Goal: Information Seeking & Learning: Learn about a topic

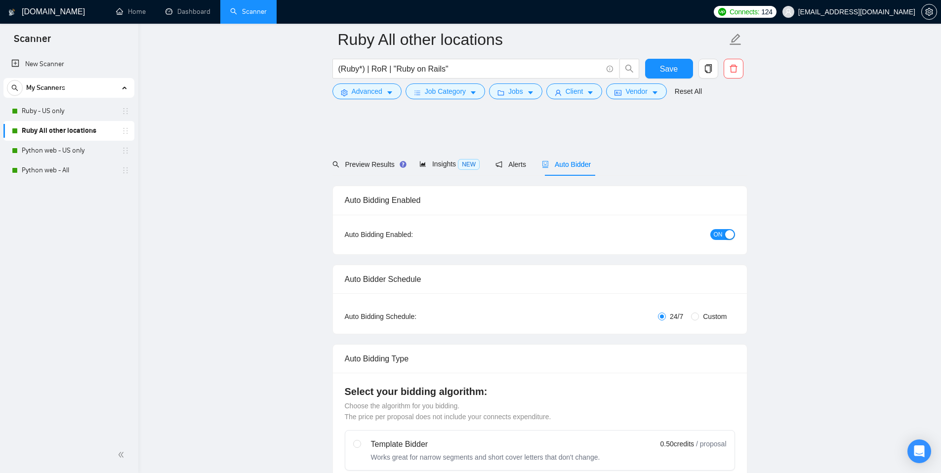
scroll to position [555, 0]
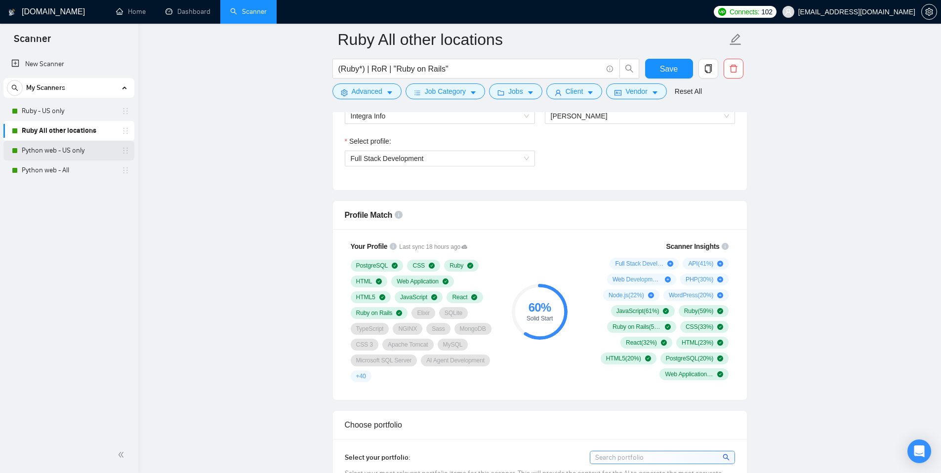
click at [59, 150] on link "Python web - US only" at bounding box center [69, 151] width 94 height 20
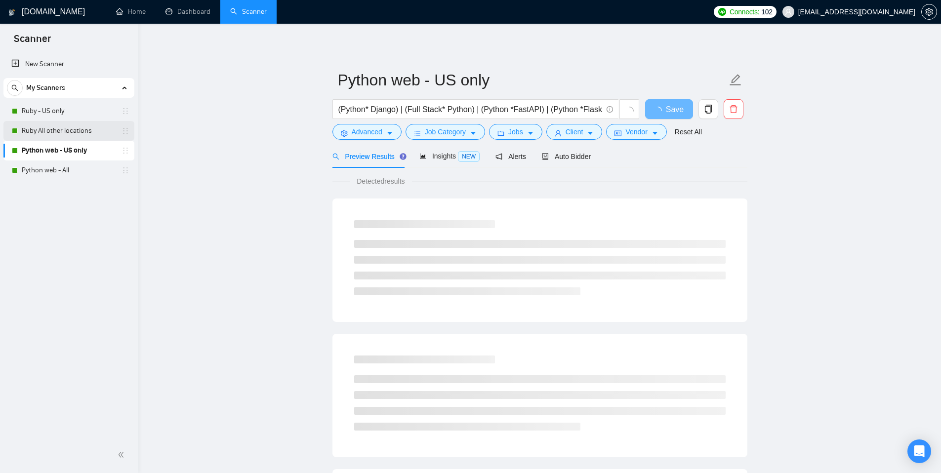
click at [62, 131] on link "Ruby All other locations" at bounding box center [69, 131] width 94 height 20
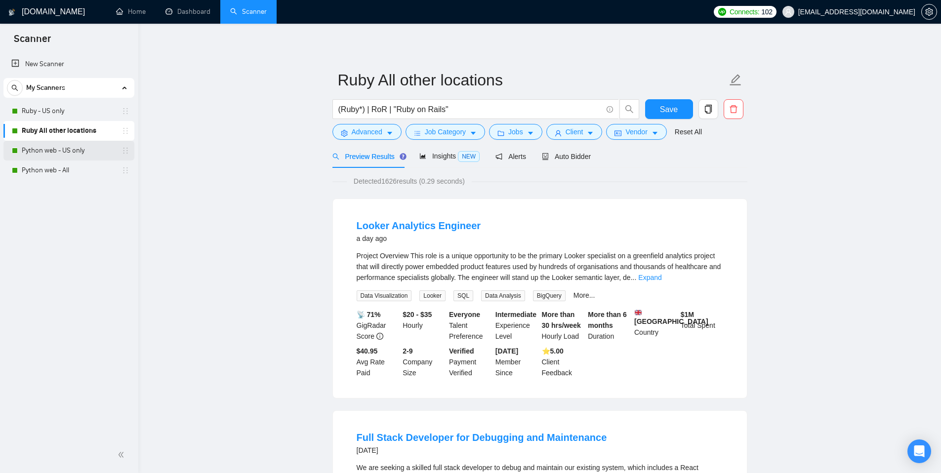
click at [54, 152] on link "Python web - US only" at bounding box center [69, 151] width 94 height 20
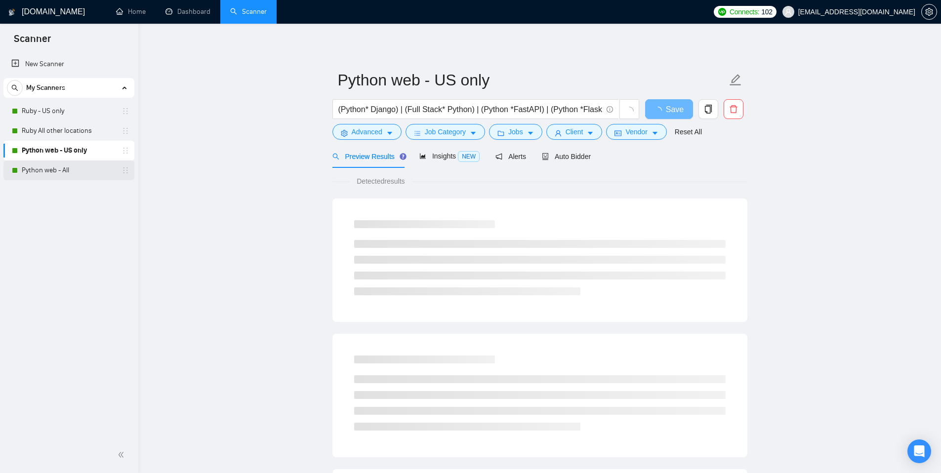
click at [50, 171] on link "Python web - All" at bounding box center [69, 170] width 94 height 20
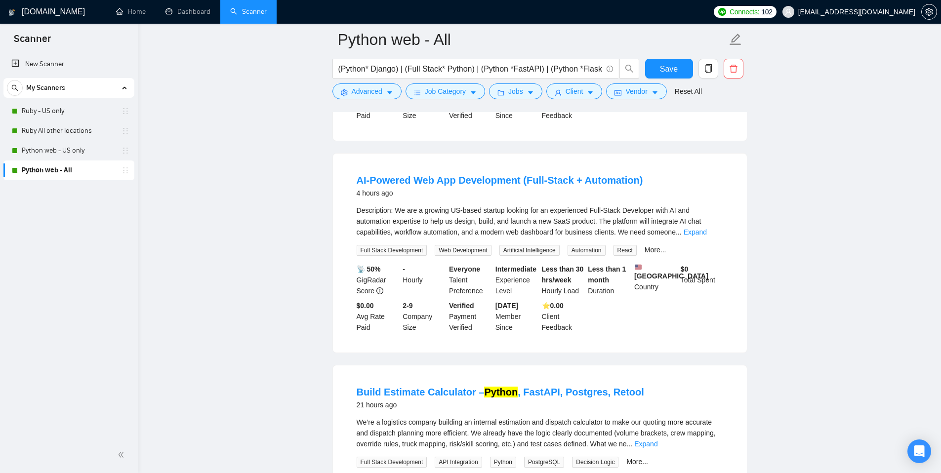
scroll to position [495, 0]
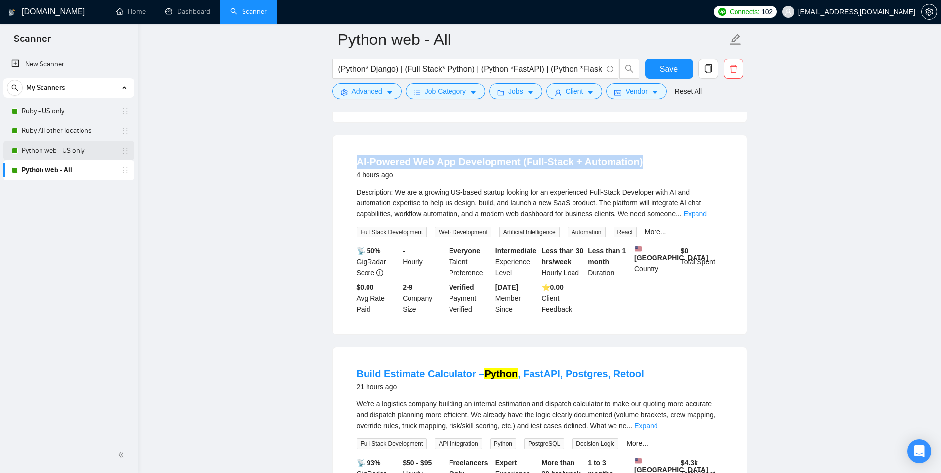
click at [70, 153] on link "Python web - US only" at bounding box center [69, 151] width 94 height 20
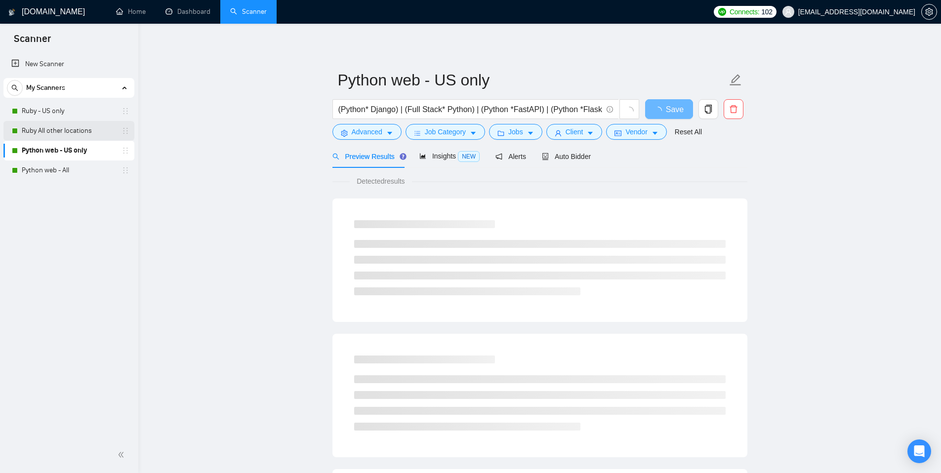
click at [63, 134] on link "Ruby All other locations" at bounding box center [69, 131] width 94 height 20
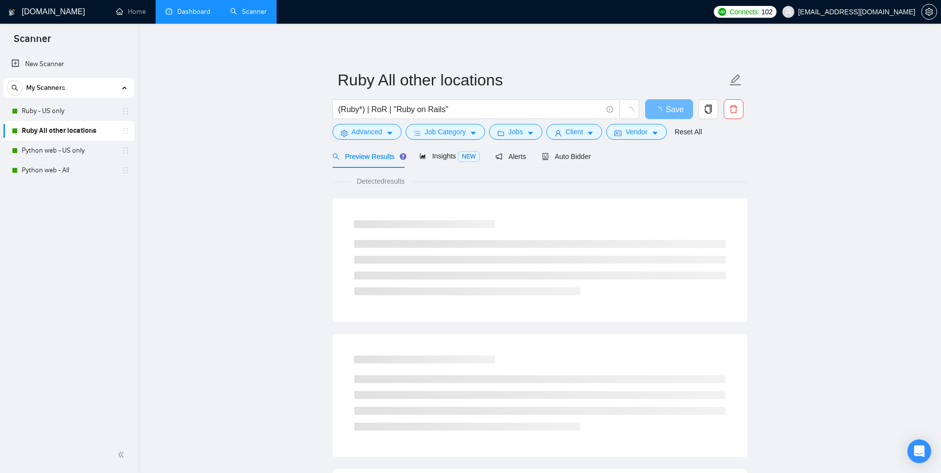
click at [184, 14] on link "Dashboard" at bounding box center [187, 11] width 45 height 8
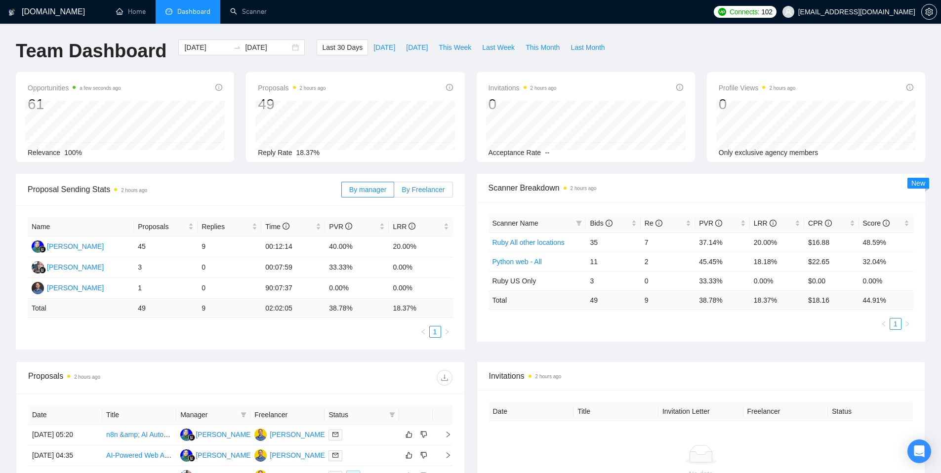
click at [437, 186] on span "By Freelancer" at bounding box center [422, 190] width 43 height 8
click at [394, 192] on input "By Freelancer" at bounding box center [394, 192] width 0 height 0
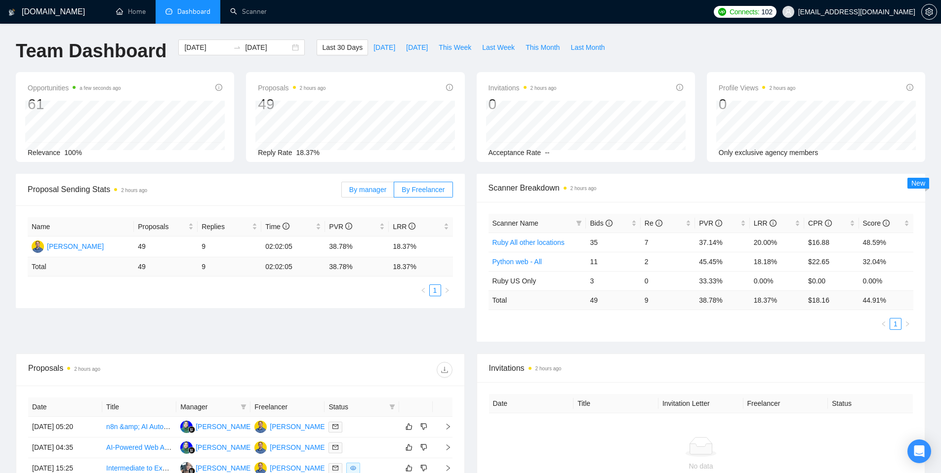
click at [374, 190] on span "By manager" at bounding box center [367, 190] width 37 height 8
click at [342, 192] on input "By manager" at bounding box center [342, 192] width 0 height 0
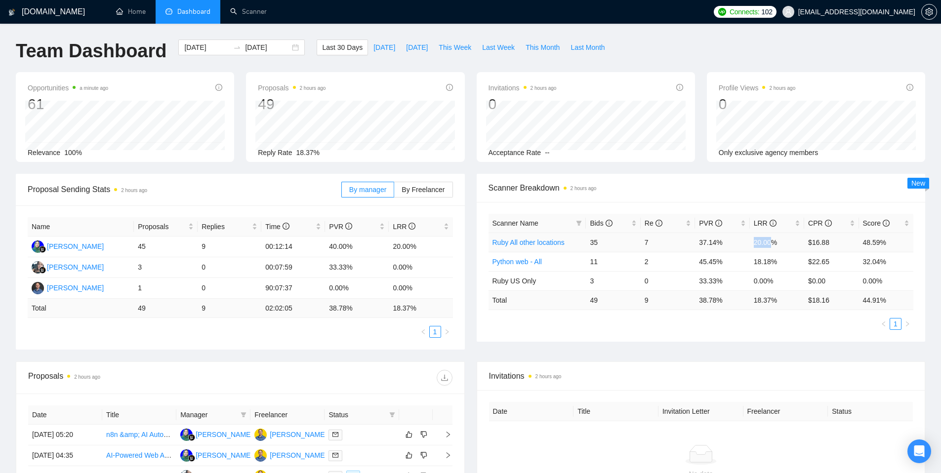
drag, startPoint x: 753, startPoint y: 242, endPoint x: 772, endPoint y: 241, distance: 19.3
click at [772, 241] on td "20.00%" at bounding box center [777, 242] width 54 height 19
click at [677, 252] on td "2" at bounding box center [667, 261] width 54 height 19
click at [460, 49] on span "This Week" at bounding box center [454, 47] width 33 height 11
type input "2025-09-29"
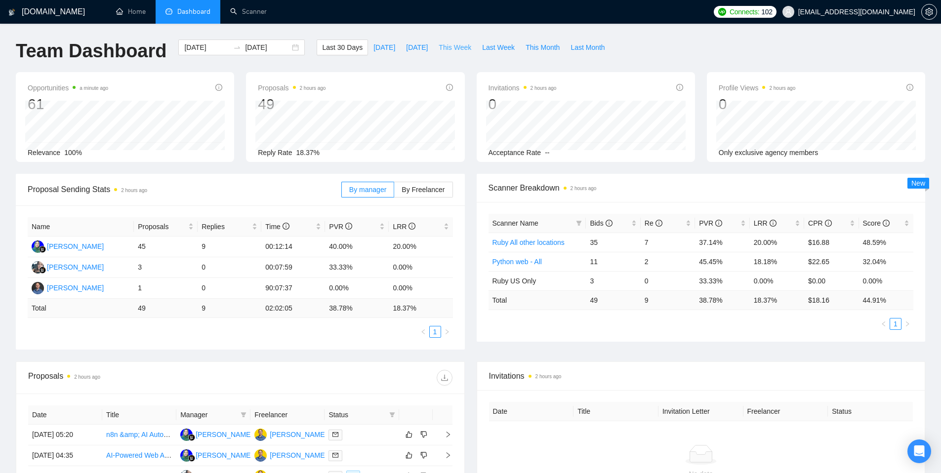
type input "2025-10-05"
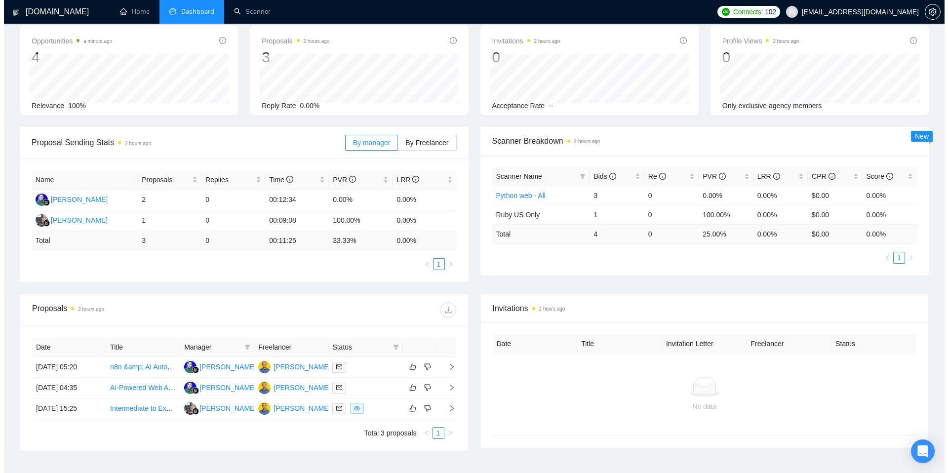
scroll to position [54, 0]
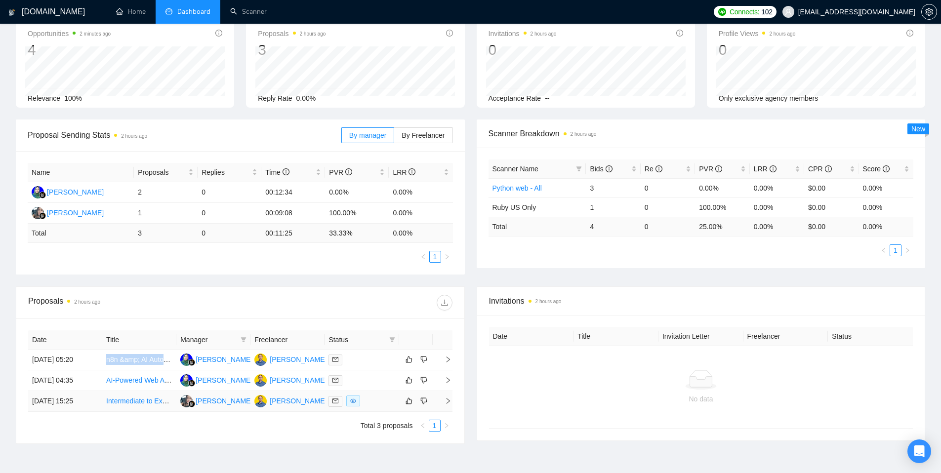
click at [149, 400] on link "Intermediate to Expert Level Developer - Full Stack" at bounding box center [184, 401] width 157 height 8
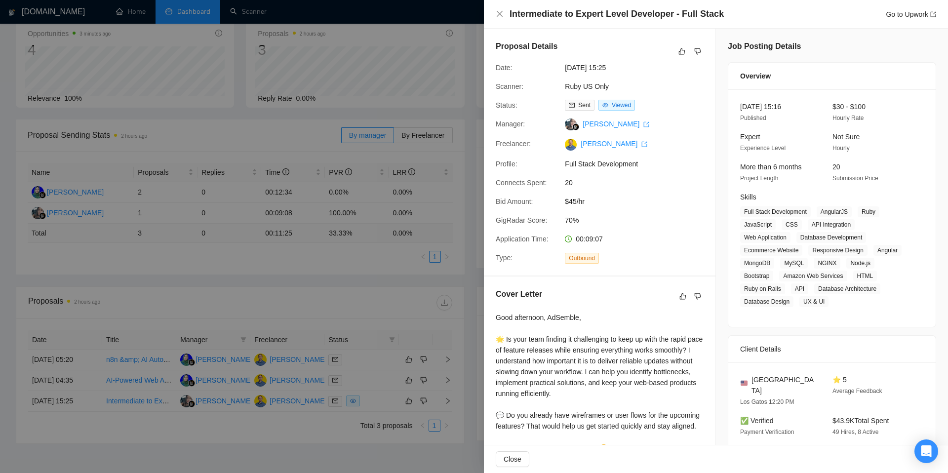
click at [389, 138] on div at bounding box center [474, 236] width 948 height 473
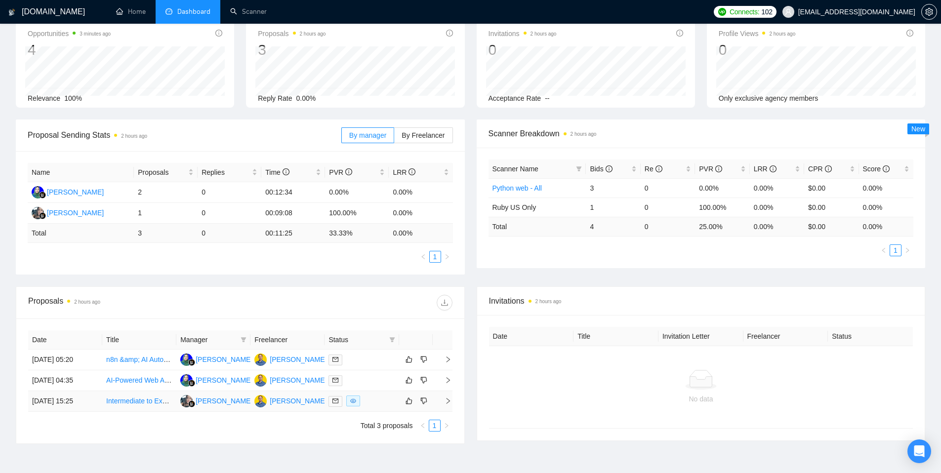
click at [151, 405] on td "Intermediate to Expert Level Developer - Full Stack" at bounding box center [139, 401] width 74 height 21
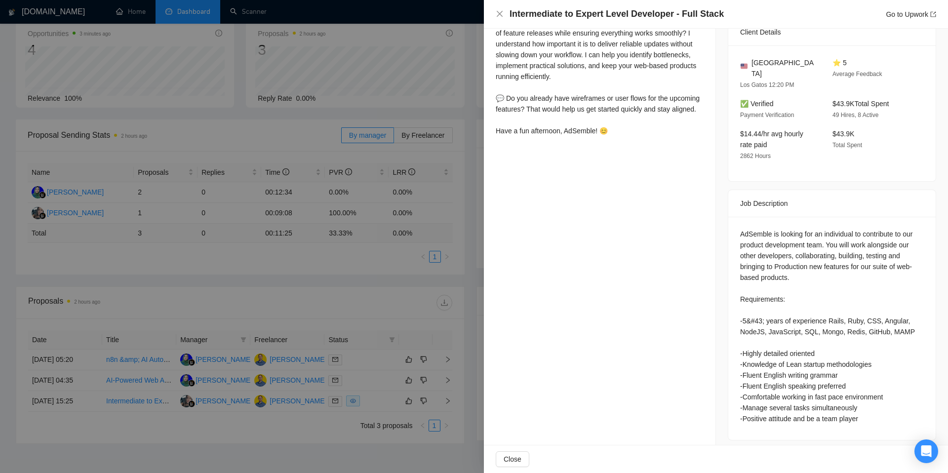
scroll to position [325, 0]
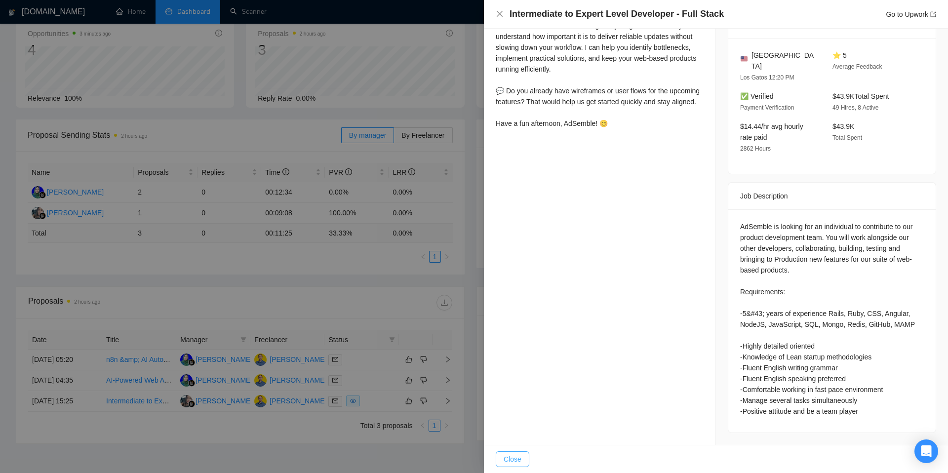
click at [505, 457] on span "Close" at bounding box center [513, 459] width 18 height 11
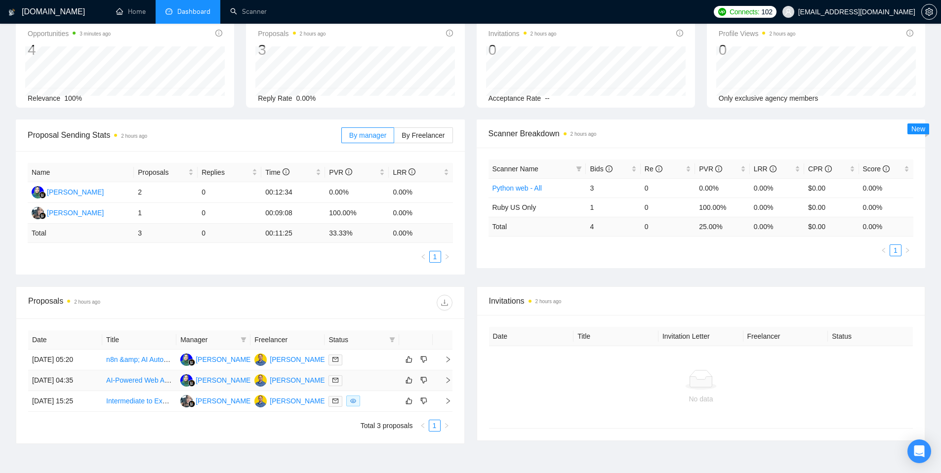
click at [118, 380] on link "AI-Powered Web App Development (Full-Stack &#43; Automation)" at bounding box center [207, 380] width 202 height 8
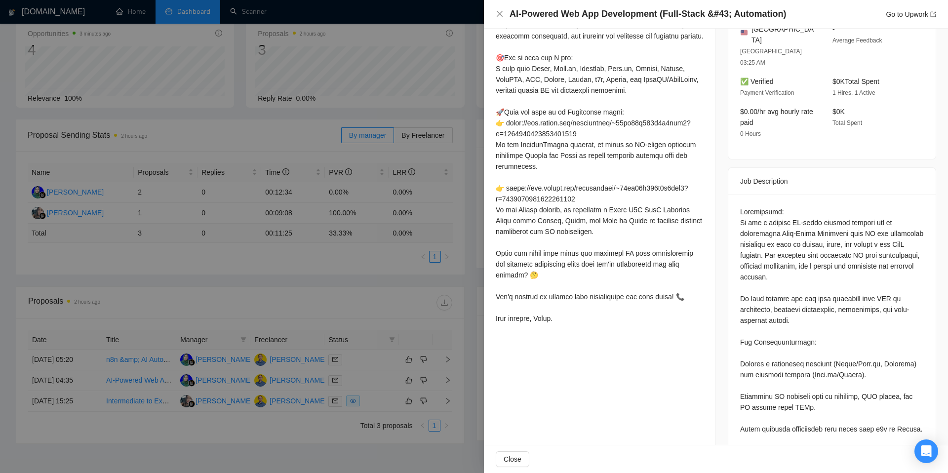
click at [371, 300] on div at bounding box center [474, 236] width 948 height 473
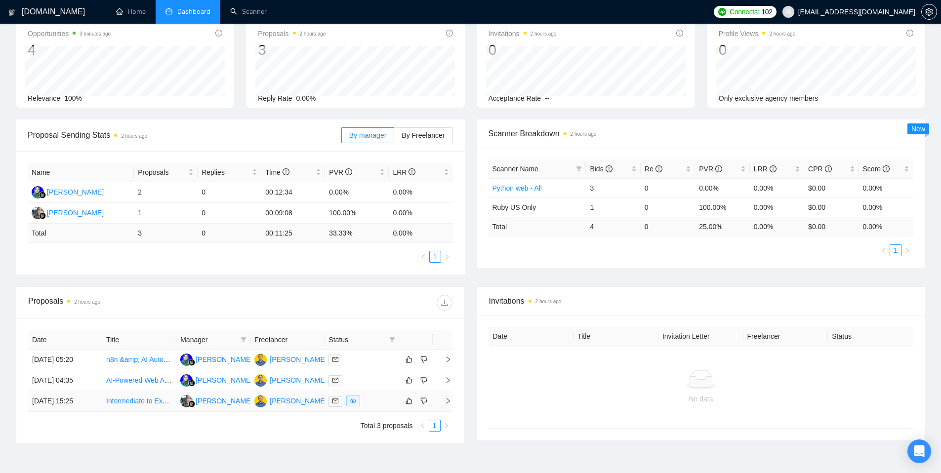
click at [448, 399] on icon "right" at bounding box center [447, 400] width 7 height 7
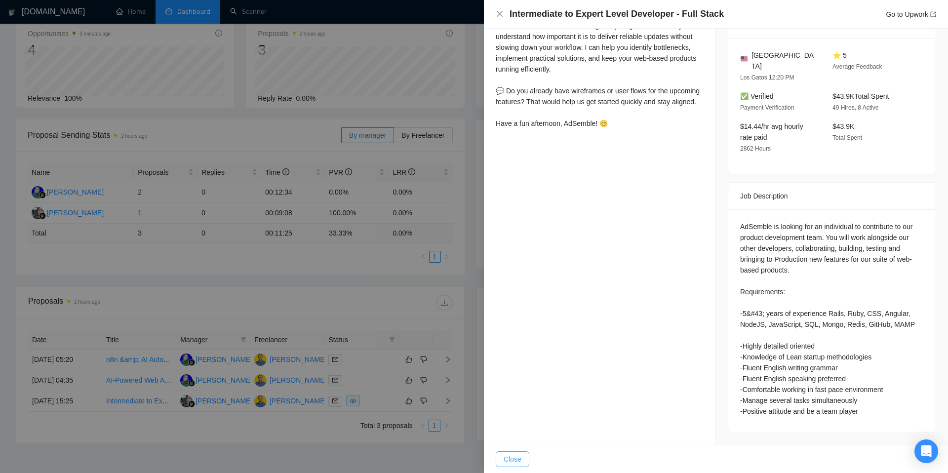
drag, startPoint x: 512, startPoint y: 458, endPoint x: 506, endPoint y: 446, distance: 13.2
click at [512, 458] on span "Close" at bounding box center [513, 459] width 18 height 11
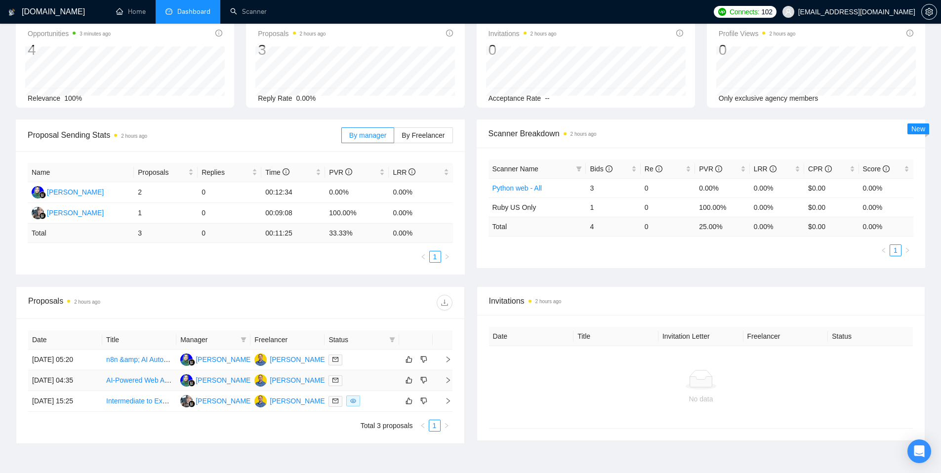
click at [444, 381] on icon "right" at bounding box center [447, 380] width 7 height 7
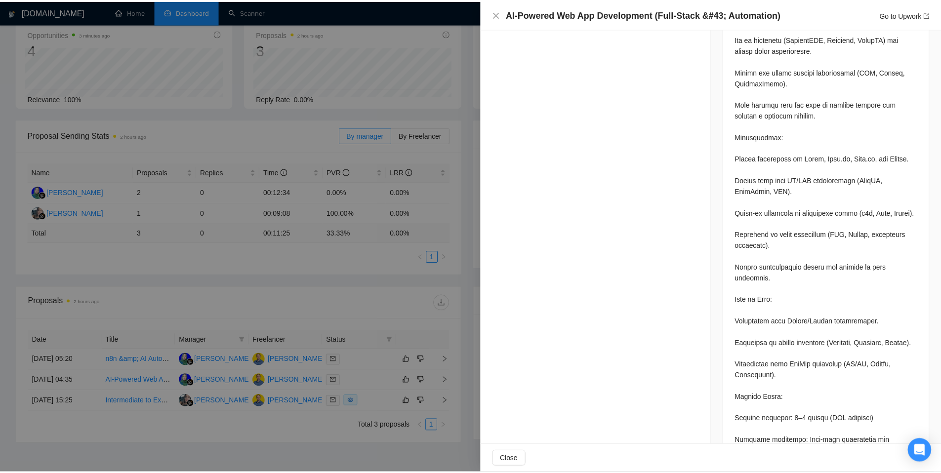
scroll to position [819, 0]
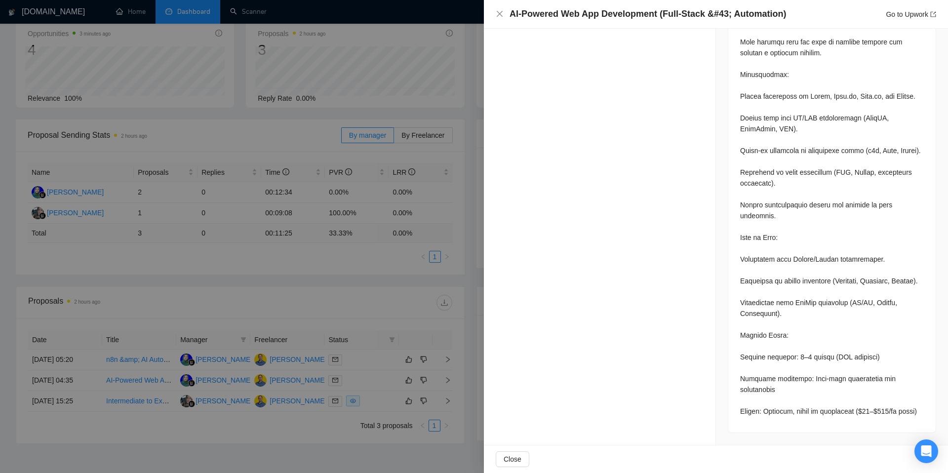
click at [444, 308] on div at bounding box center [474, 236] width 948 height 473
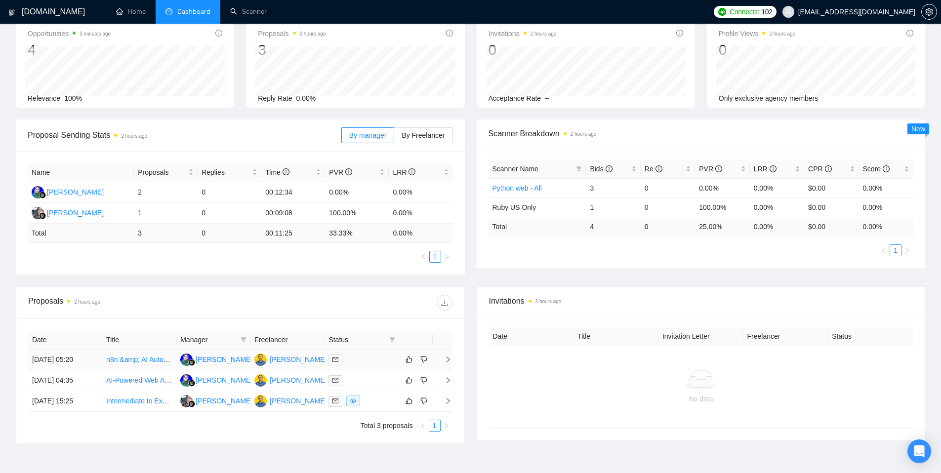
click at [447, 361] on icon "right" at bounding box center [447, 359] width 7 height 7
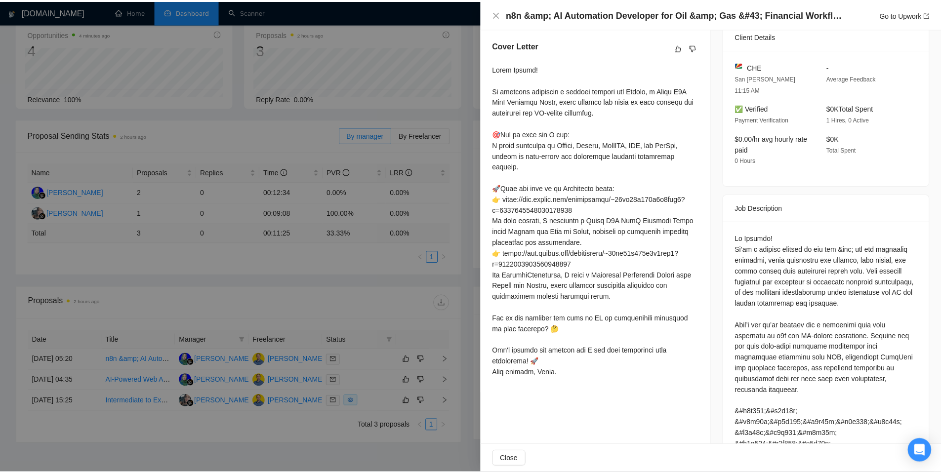
scroll to position [0, 0]
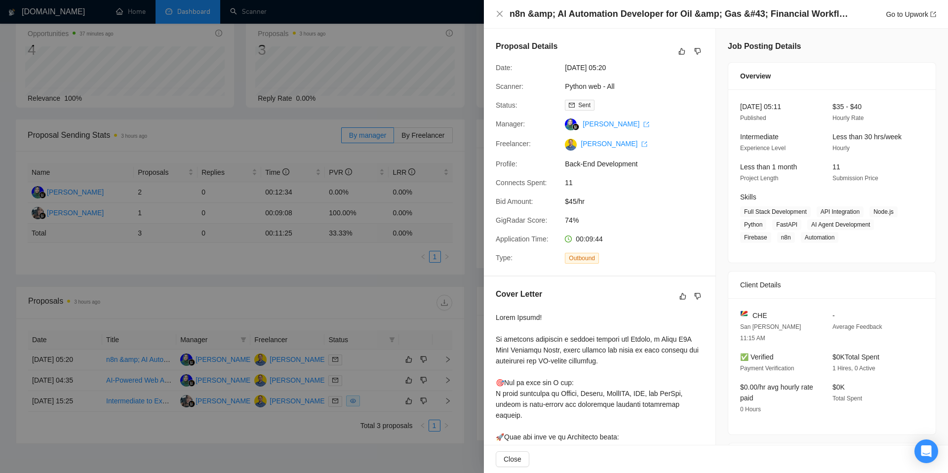
click at [433, 182] on div at bounding box center [474, 236] width 948 height 473
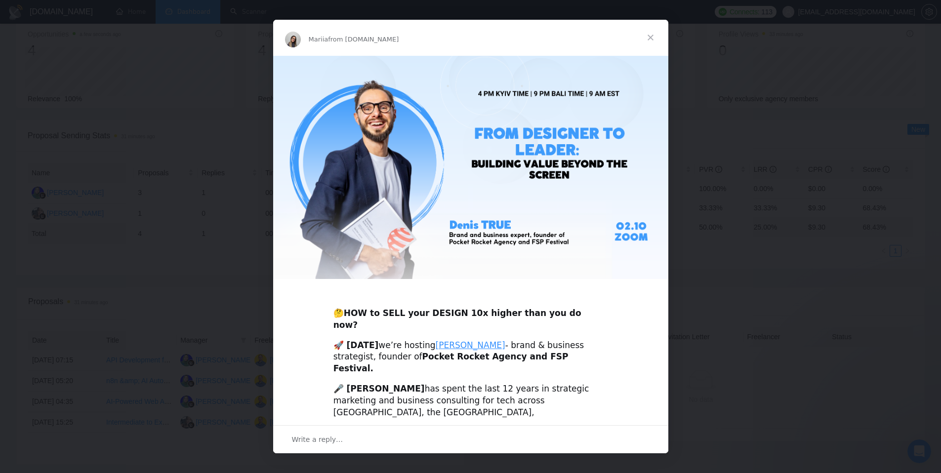
click at [650, 39] on span "Close" at bounding box center [651, 38] width 36 height 36
